Goal: Task Accomplishment & Management: Manage account settings

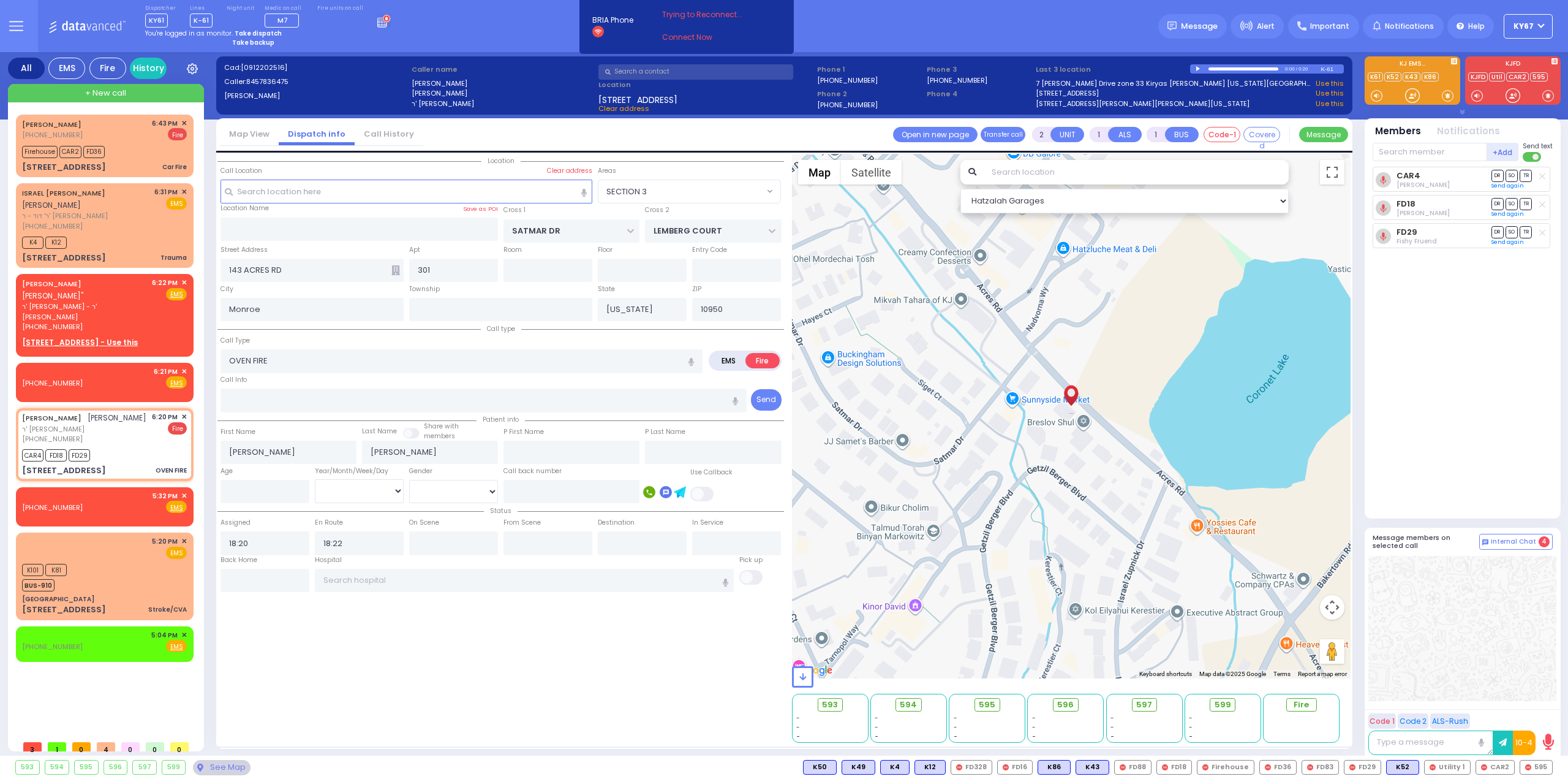
select select "SECTION 3"
select select
click at [383, 20] on circle at bounding box center [387, 19] width 7 height 7
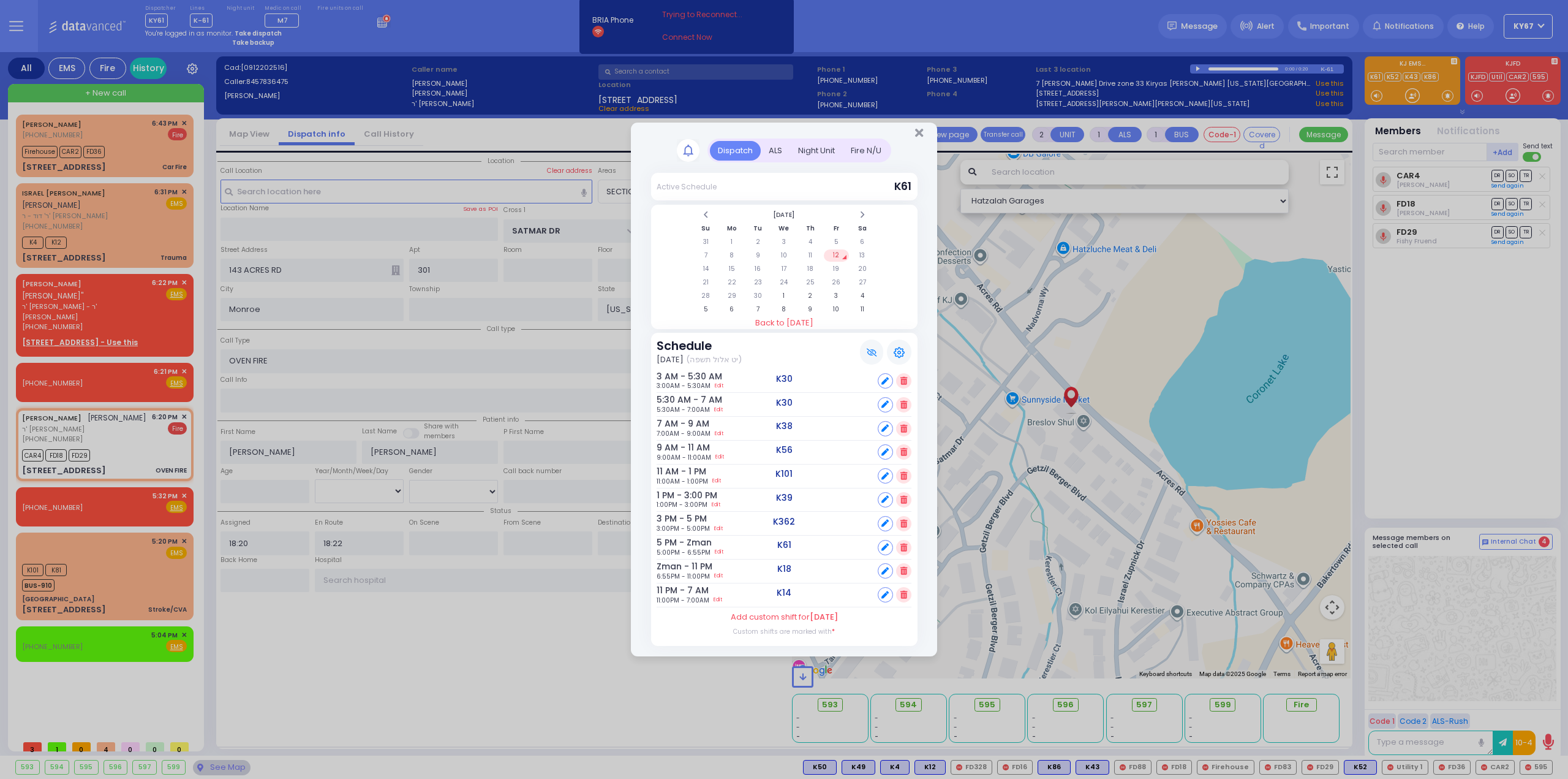
click at [827, 152] on div "Night Unit" at bounding box center [816, 151] width 53 height 20
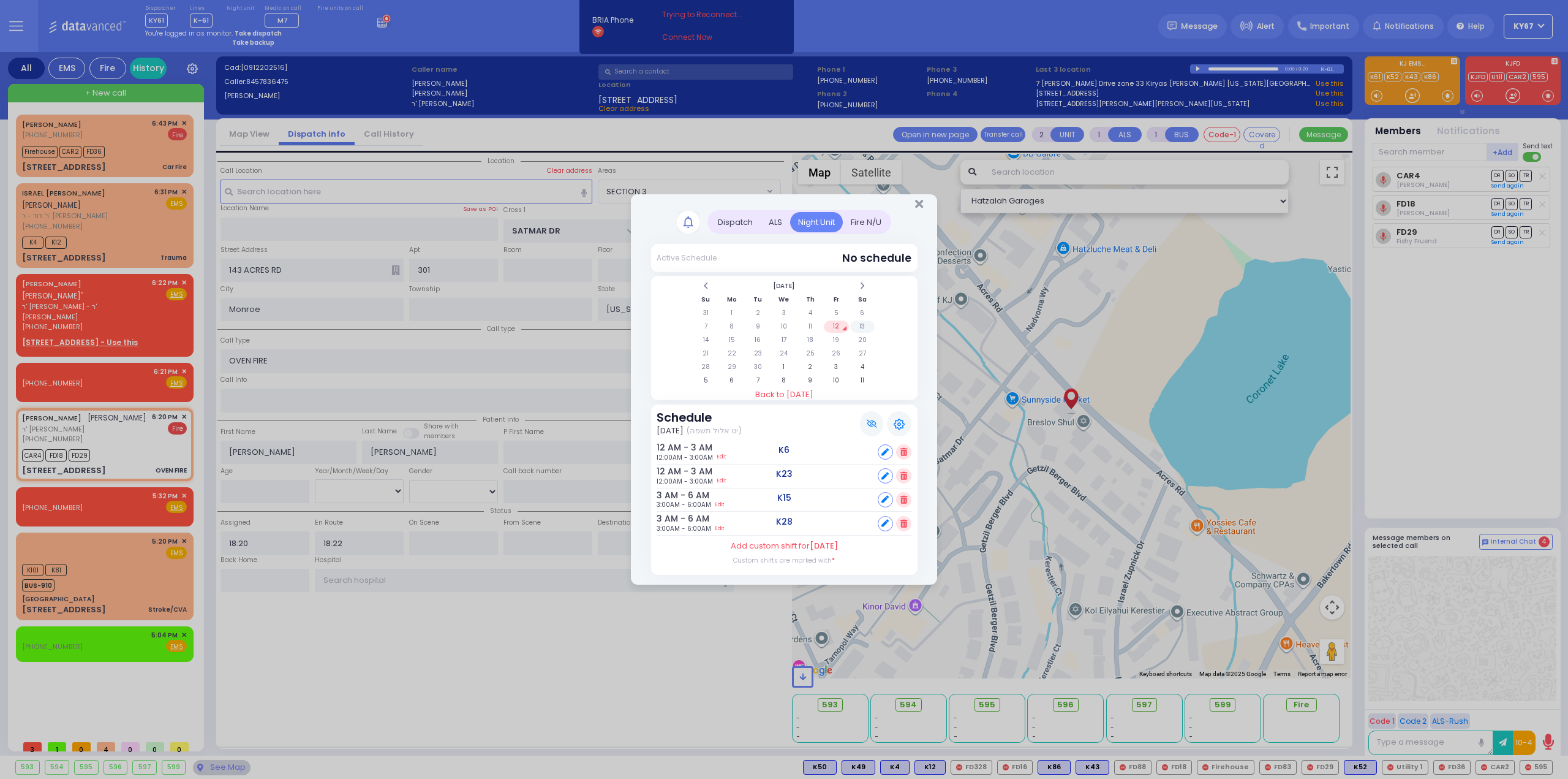
click at [864, 329] on td "13" at bounding box center [863, 326] width 25 height 12
click at [881, 456] on icon at bounding box center [885, 452] width 7 height 7
select select
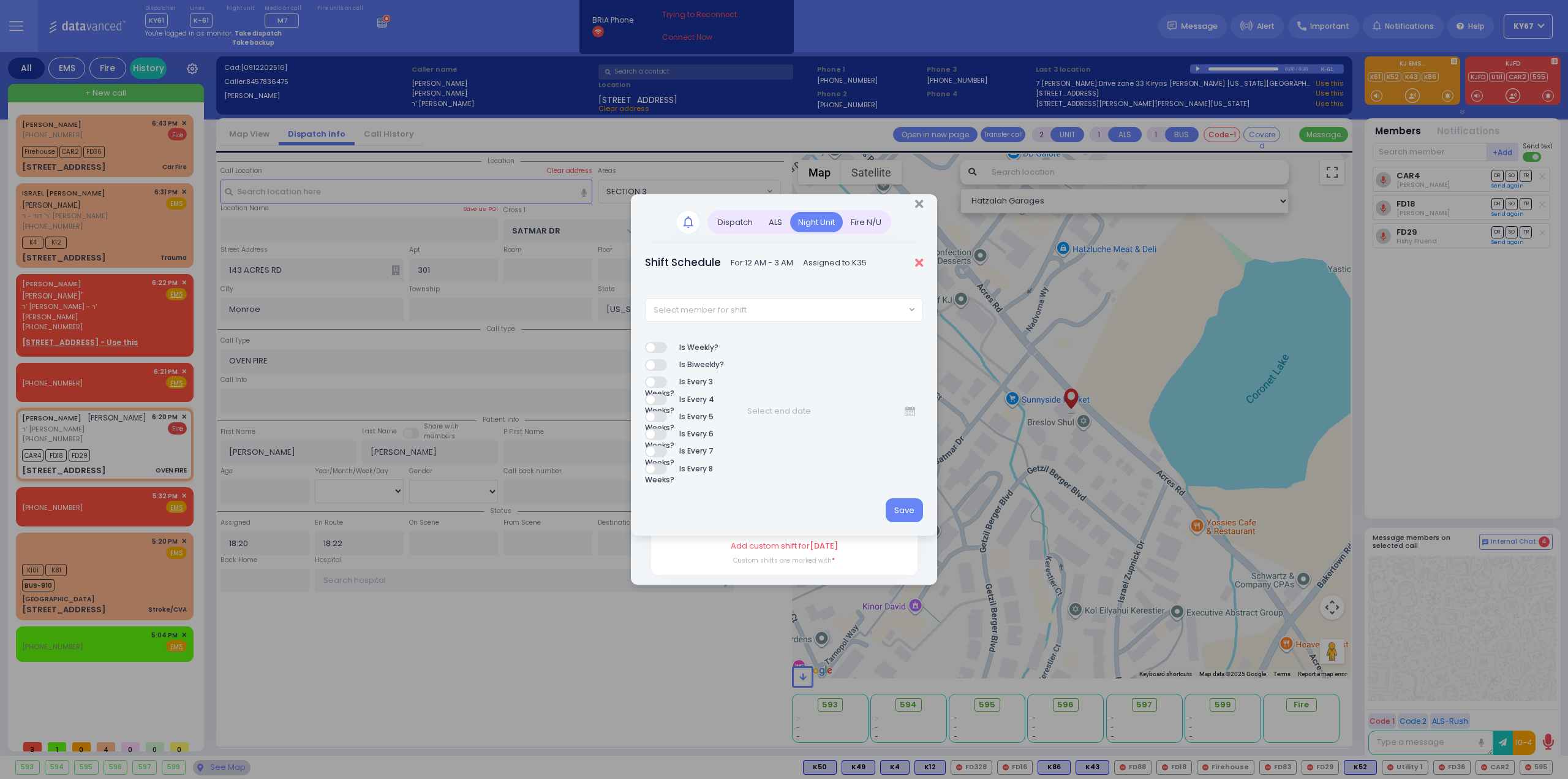
click at [917, 264] on icon "Close" at bounding box center [919, 263] width 8 height 12
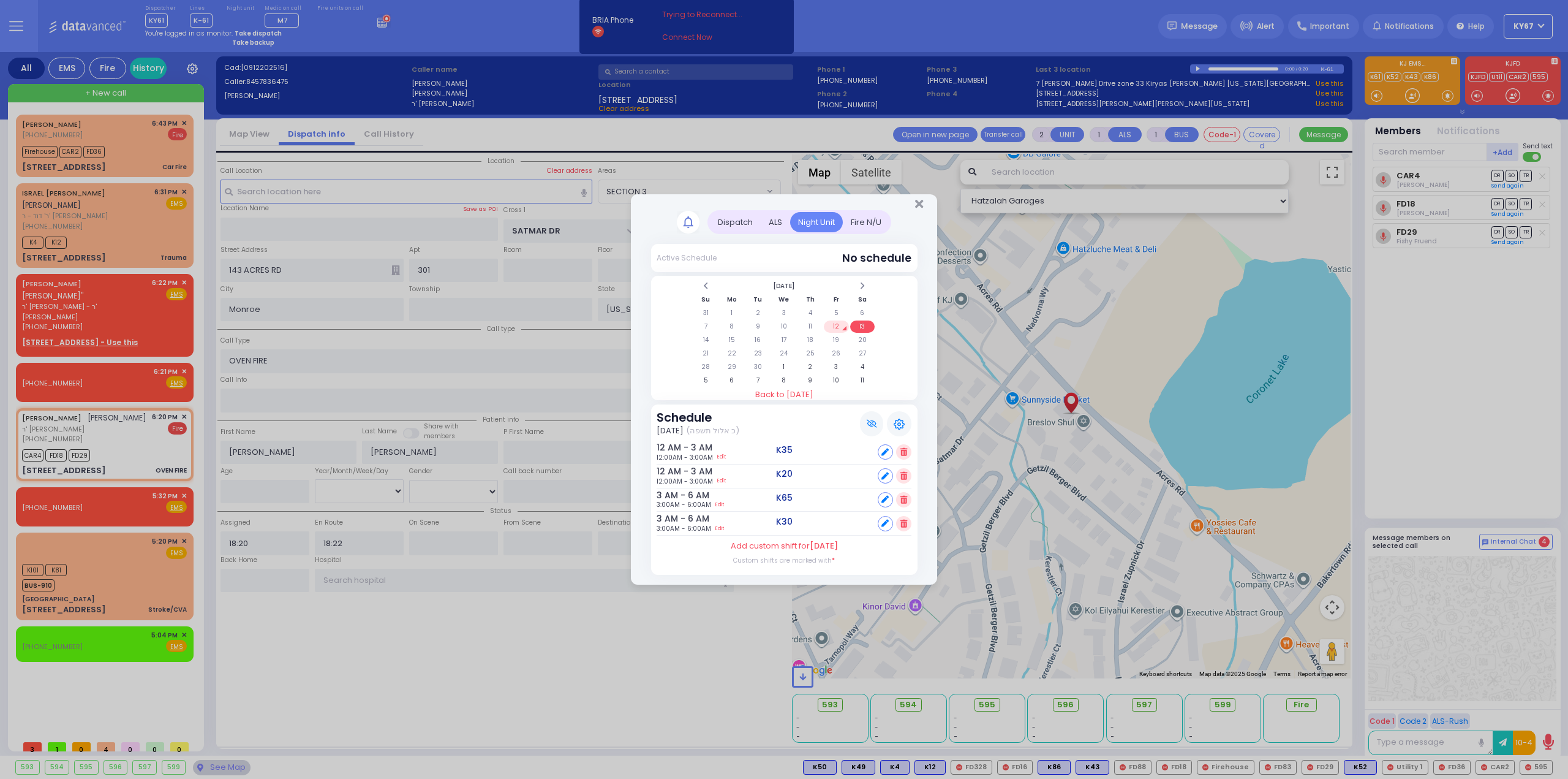
click at [907, 452] on icon at bounding box center [904, 452] width 7 height 8
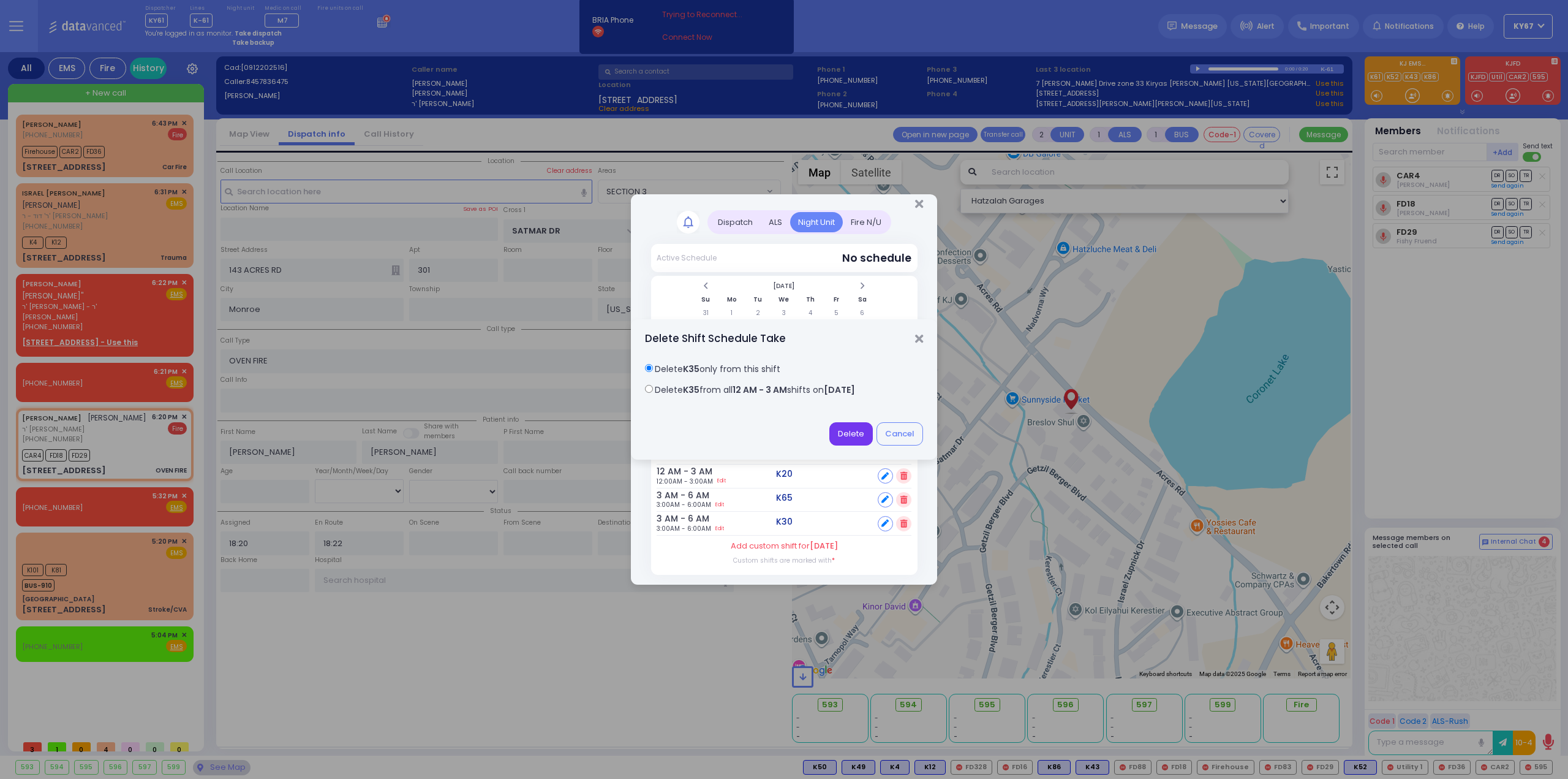
click at [843, 430] on button "Delete" at bounding box center [851, 433] width 44 height 23
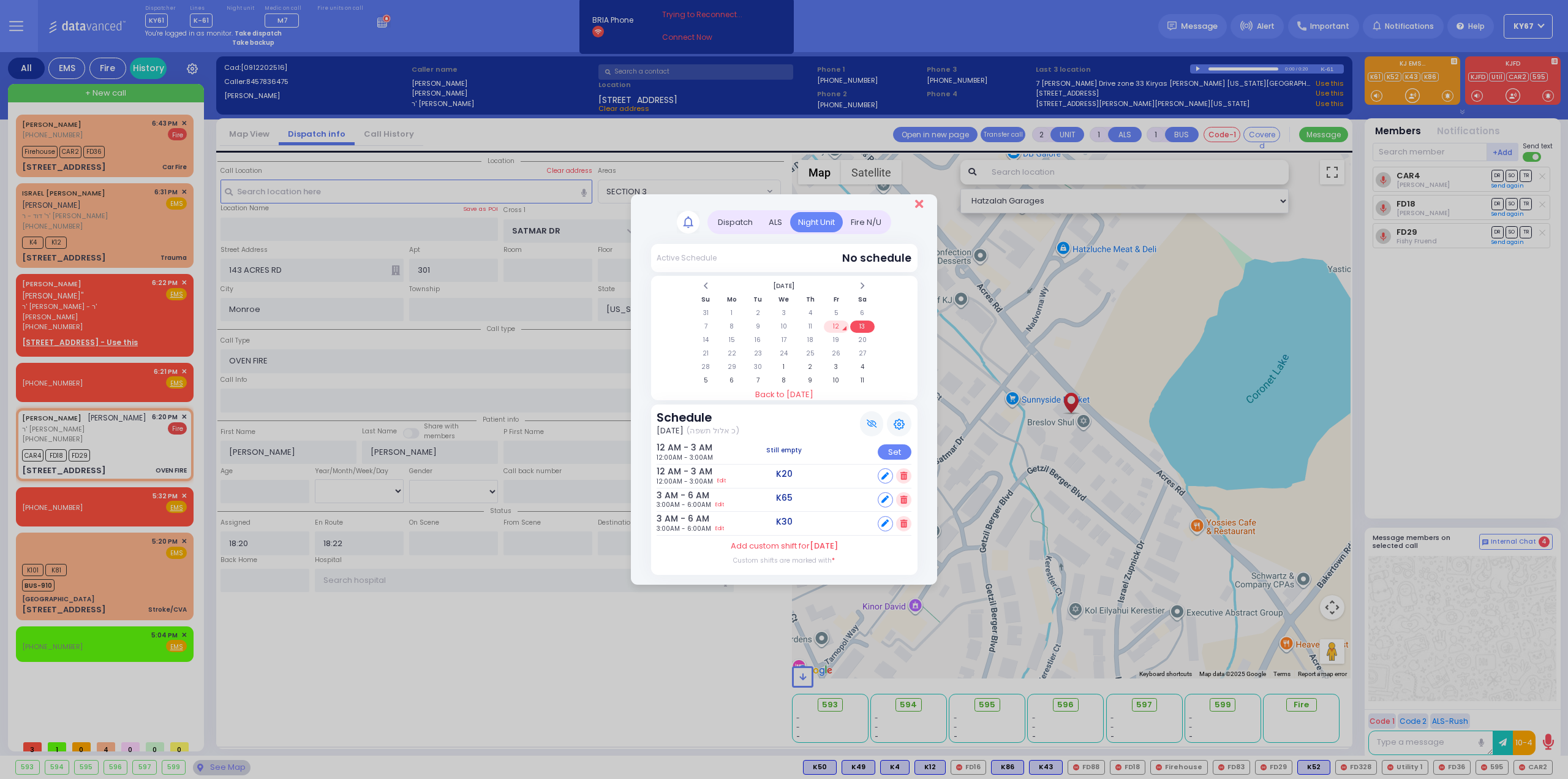
click at [919, 204] on icon "Close" at bounding box center [919, 203] width 8 height 12
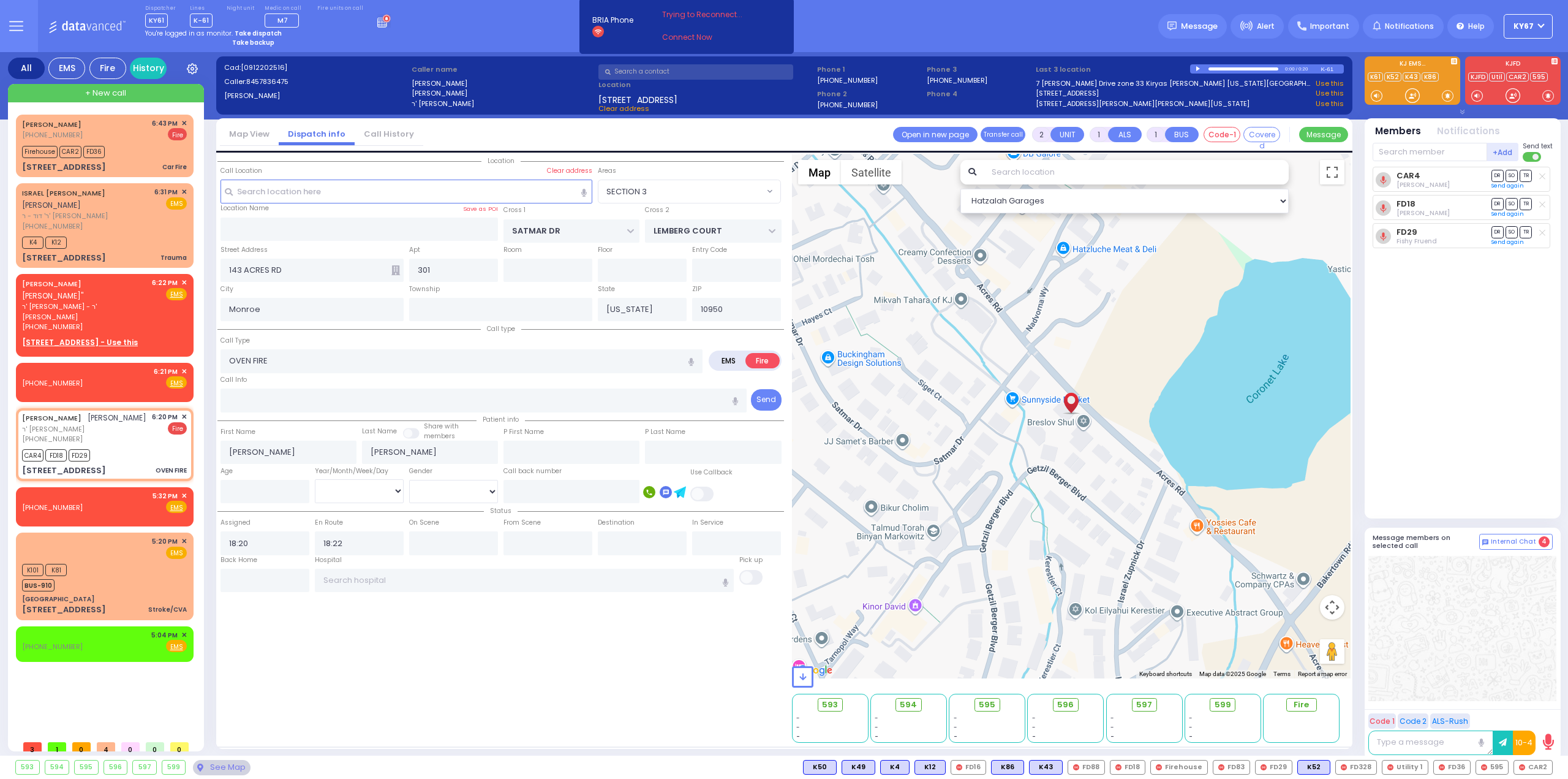
click at [543, 664] on div "Location All areas" at bounding box center [500, 448] width 566 height 589
